Goal: Task Accomplishment & Management: Manage account settings

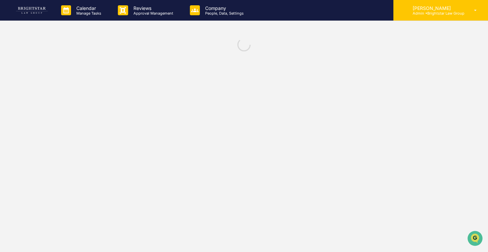
click at [463, 2] on div "[PERSON_NAME] Admin • Brightstar Law Group" at bounding box center [441, 10] width 95 height 21
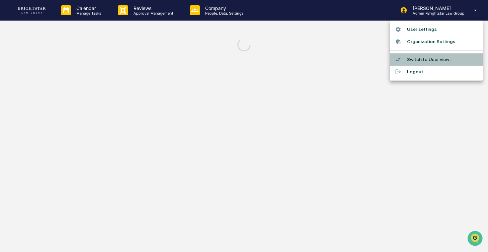
click at [420, 55] on li "Switch to User view..." at bounding box center [436, 59] width 93 height 12
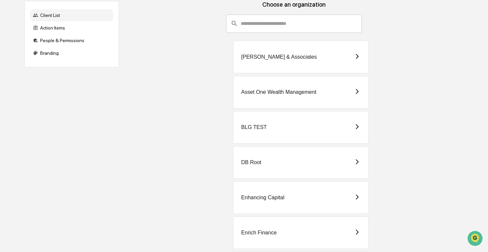
scroll to position [60, 0]
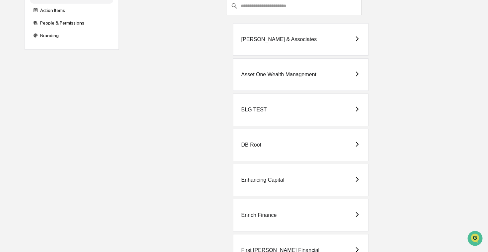
click at [322, 144] on div "DB Root" at bounding box center [301, 145] width 136 height 33
